Goal: Find specific page/section: Find specific page/section

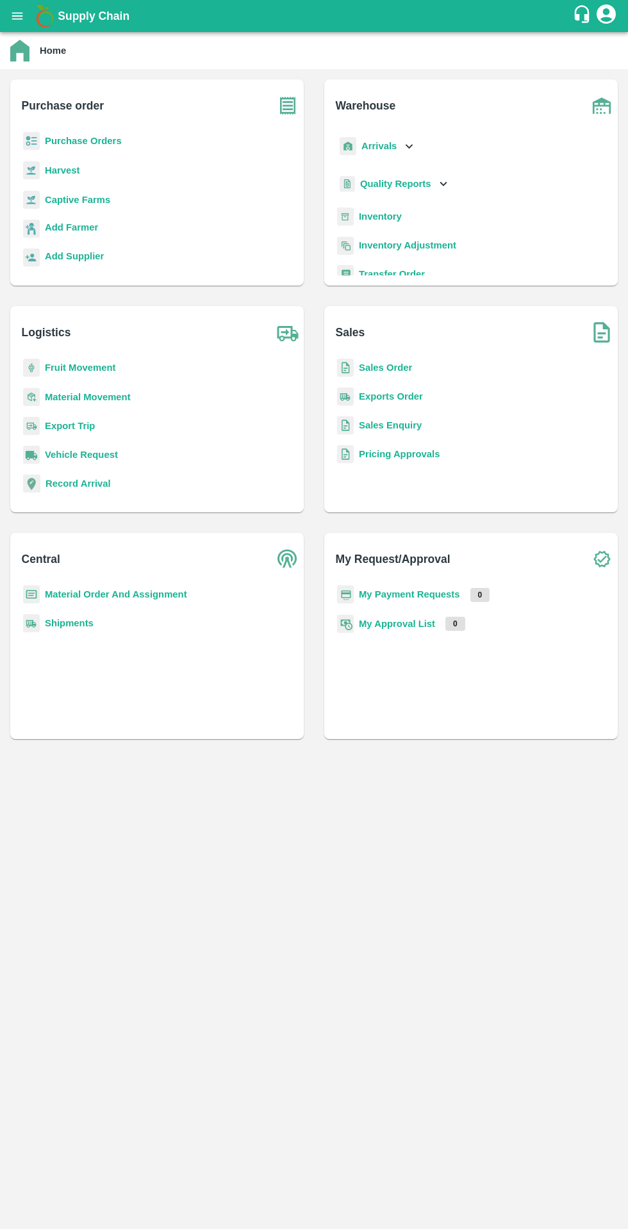
click at [51, 142] on b "Purchase Orders" at bounding box center [83, 141] width 77 height 10
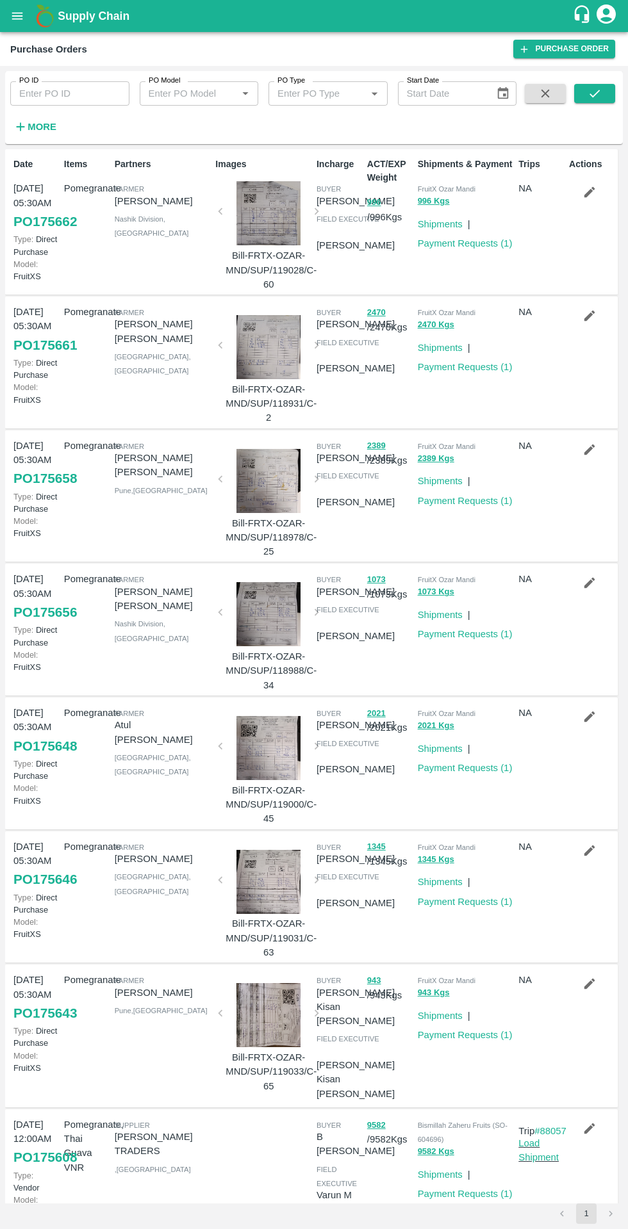
click at [27, 131] on icon "button" at bounding box center [20, 127] width 14 height 14
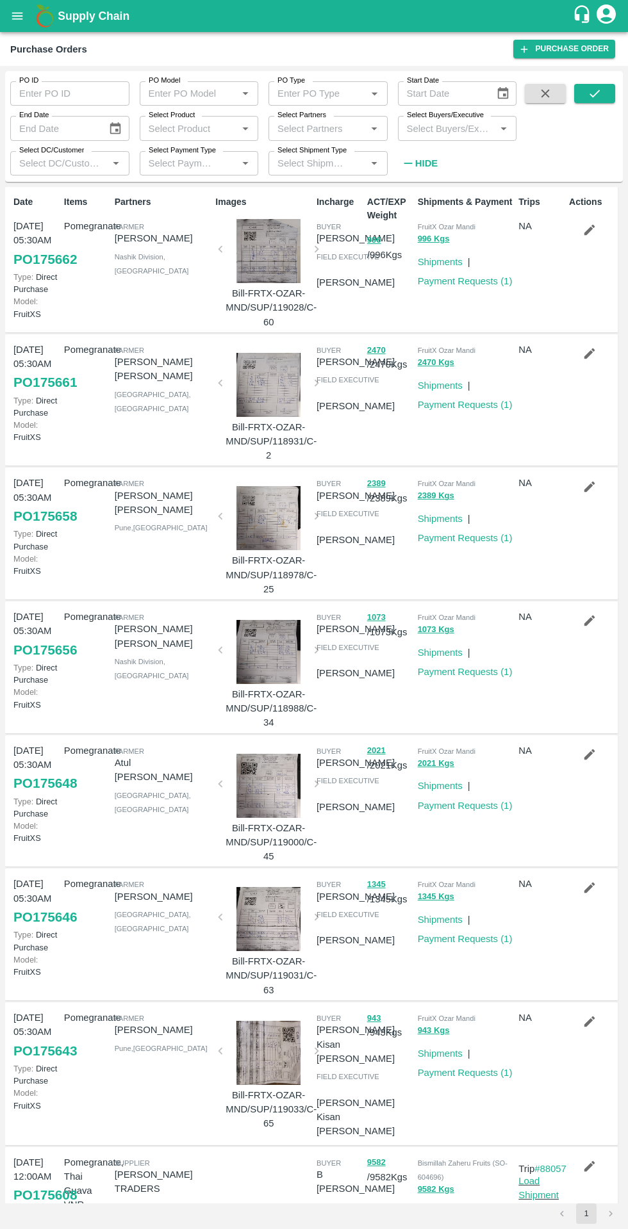
click at [472, 129] on input "Select Buyers/Executive" at bounding box center [447, 128] width 90 height 17
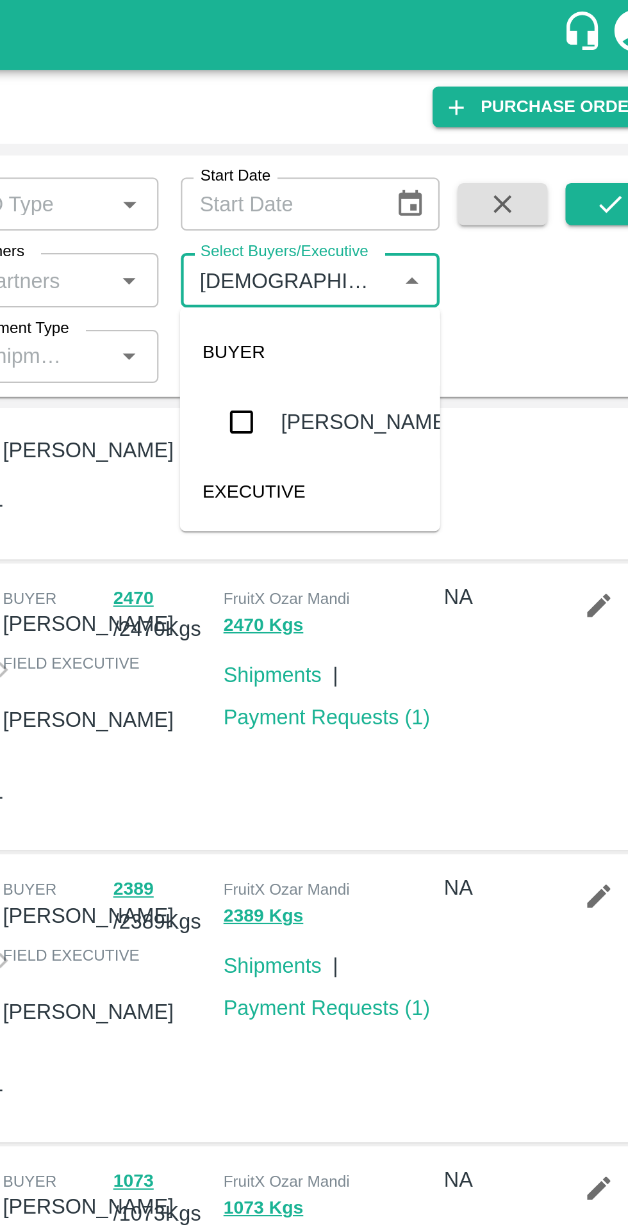
scroll to position [76, 0]
type input "s"
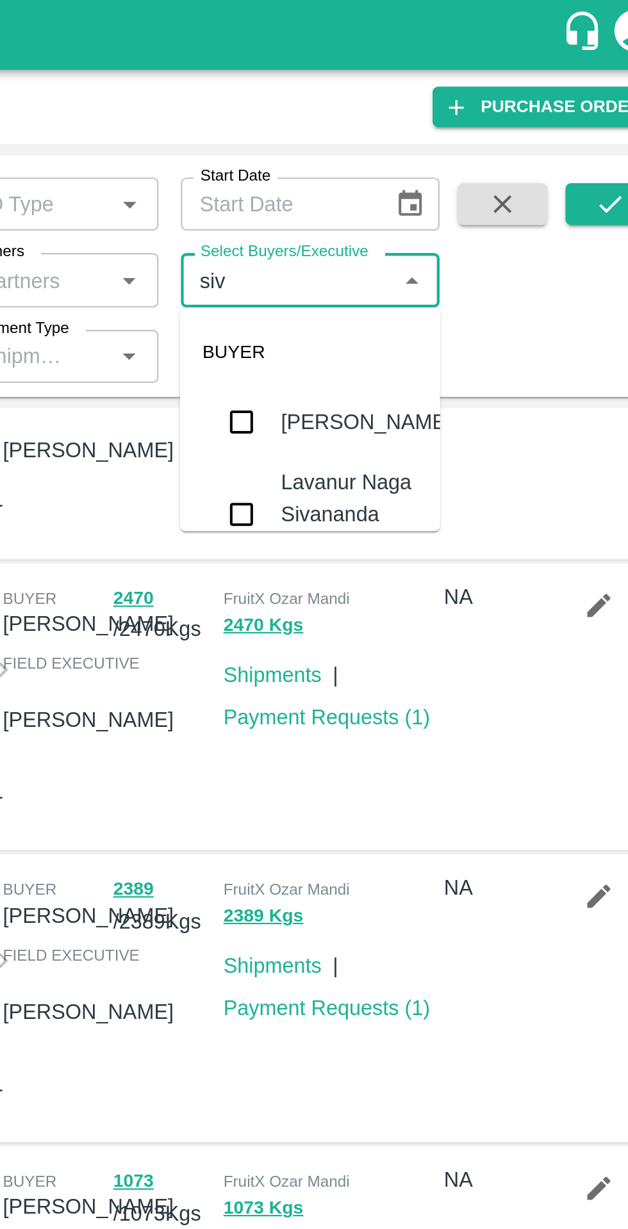
type input "siva"
click at [484, 232] on div "Lavanur Naga Sivananda Reddy" at bounding box center [475, 235] width 63 height 43
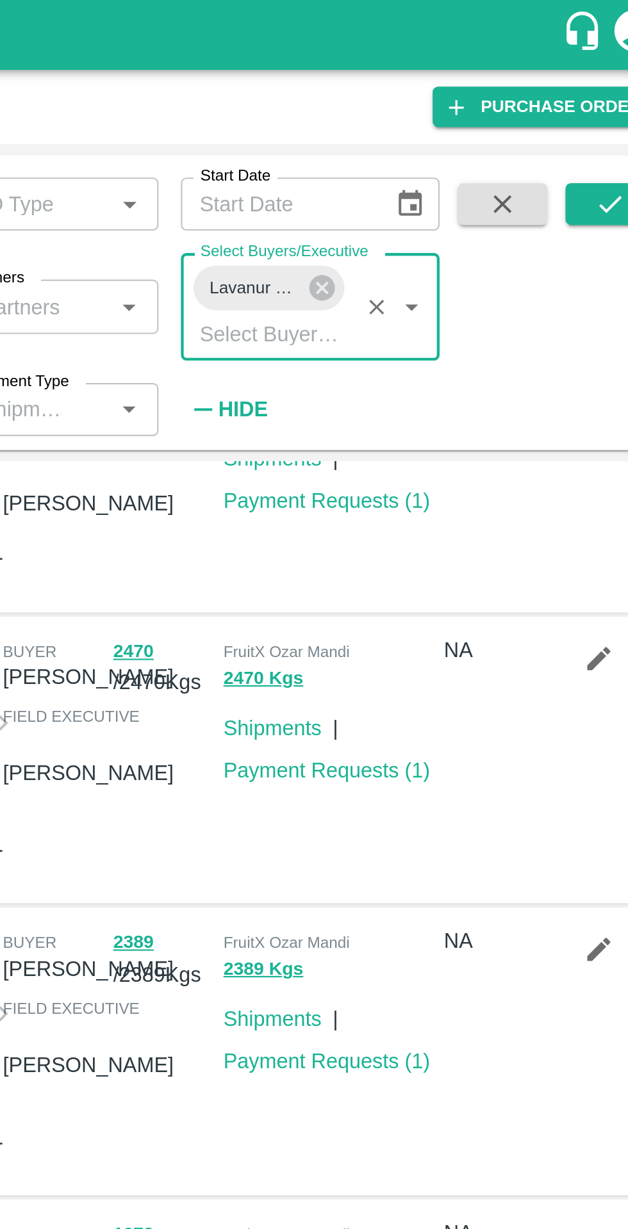
click at [584, 97] on button "submit" at bounding box center [594, 93] width 41 height 19
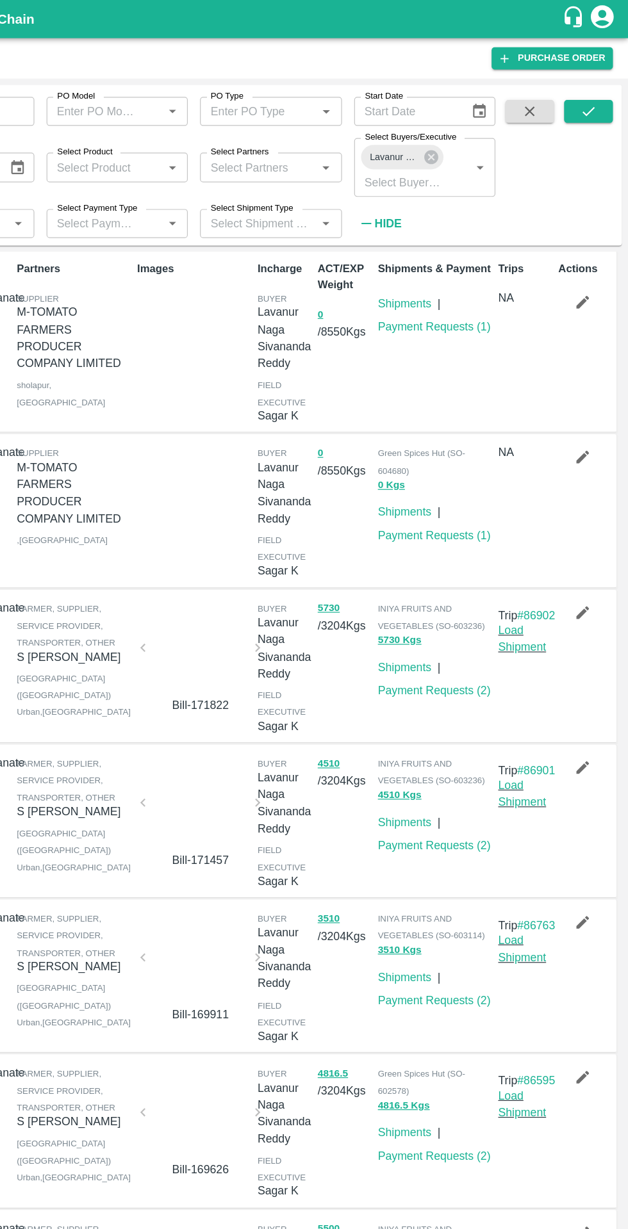
click at [469, 274] on link "Payment Requests ( 1 )" at bounding box center [465, 274] width 95 height 10
